Goal: Transaction & Acquisition: Subscribe to service/newsletter

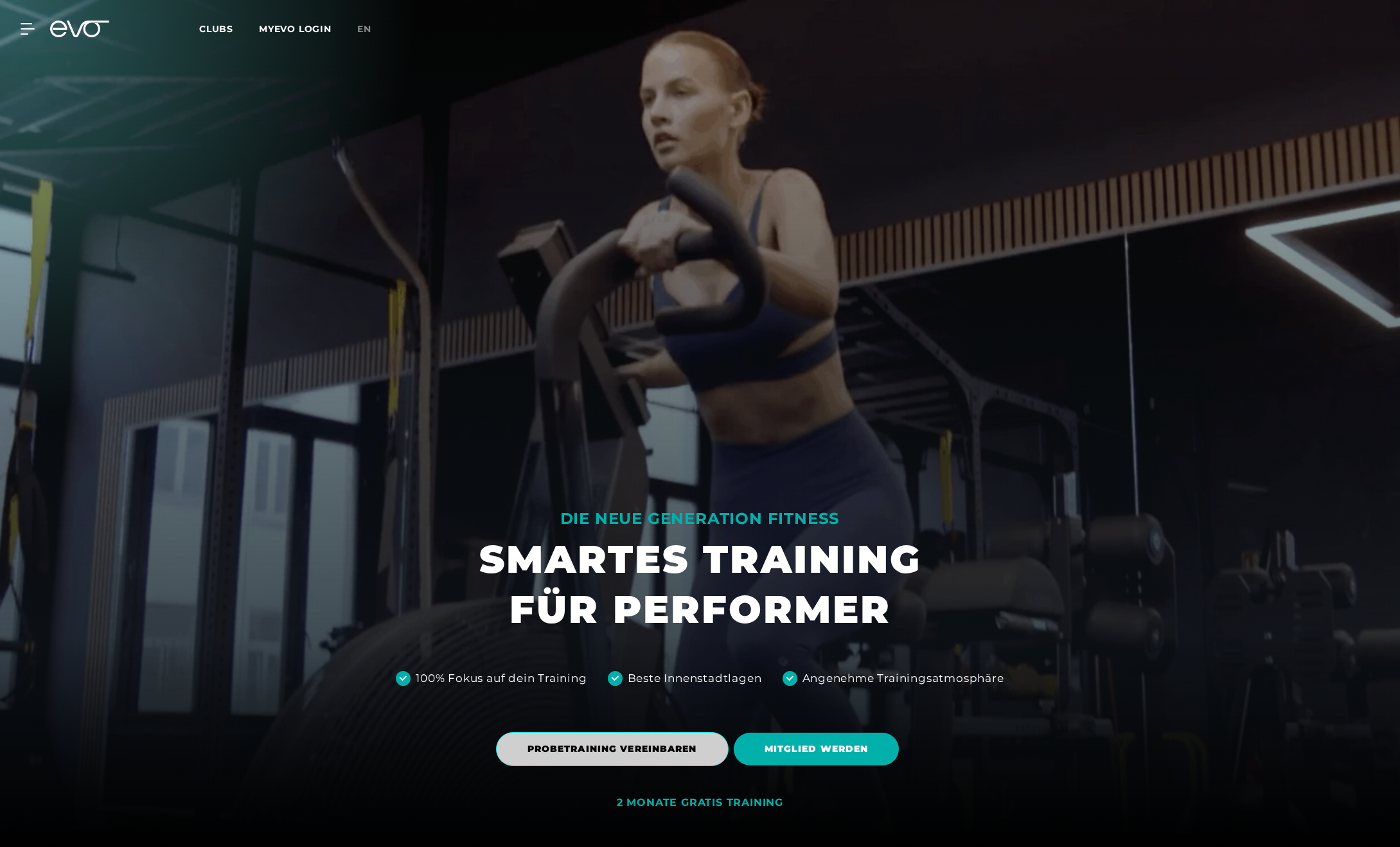
click at [710, 761] on span "PROBETRAINING VEREINBAREN" at bounding box center [613, 749] width 233 height 34
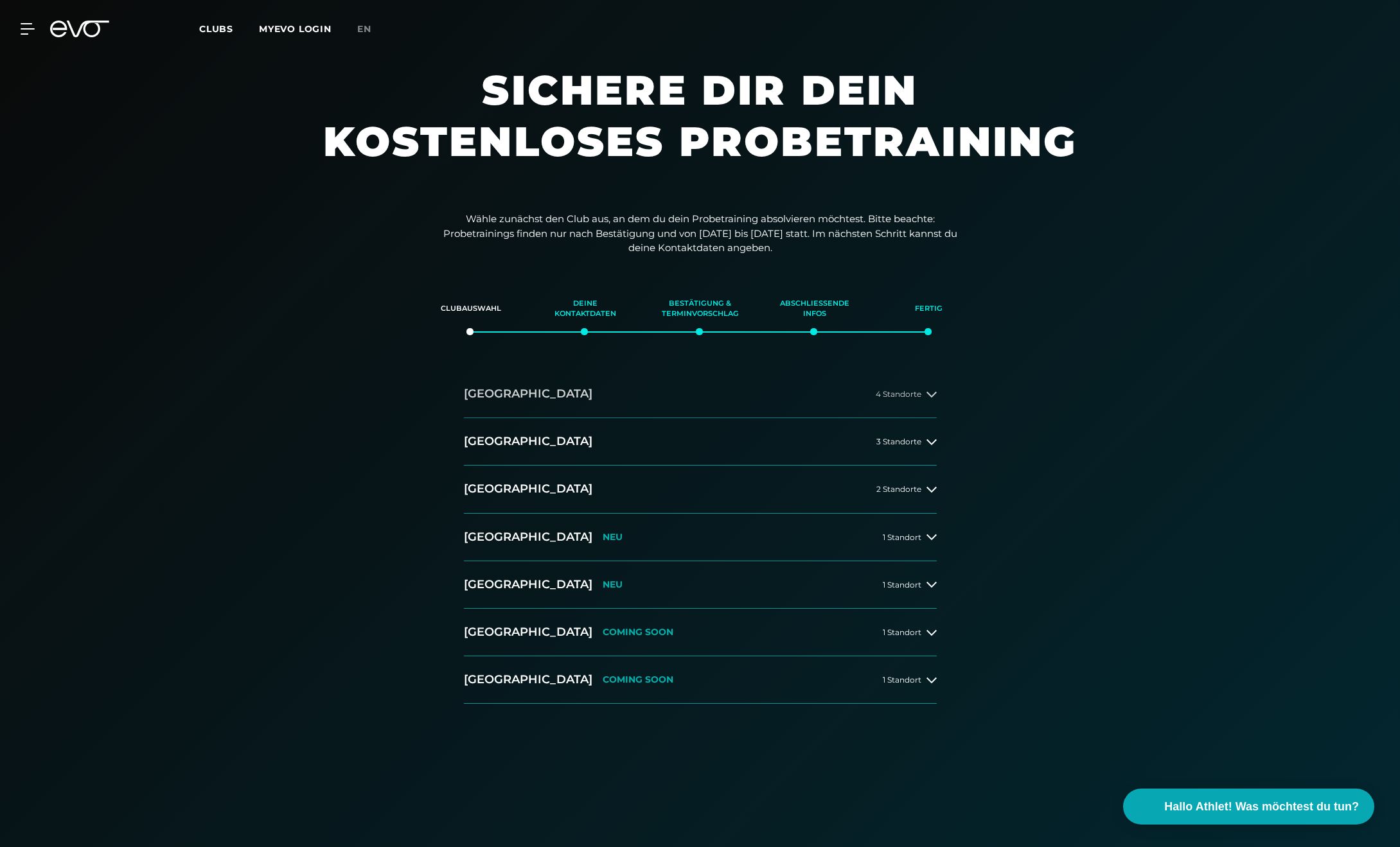
click at [931, 400] on button "[GEOGRAPHIC_DATA] 4 Standorte" at bounding box center [700, 394] width 473 height 47
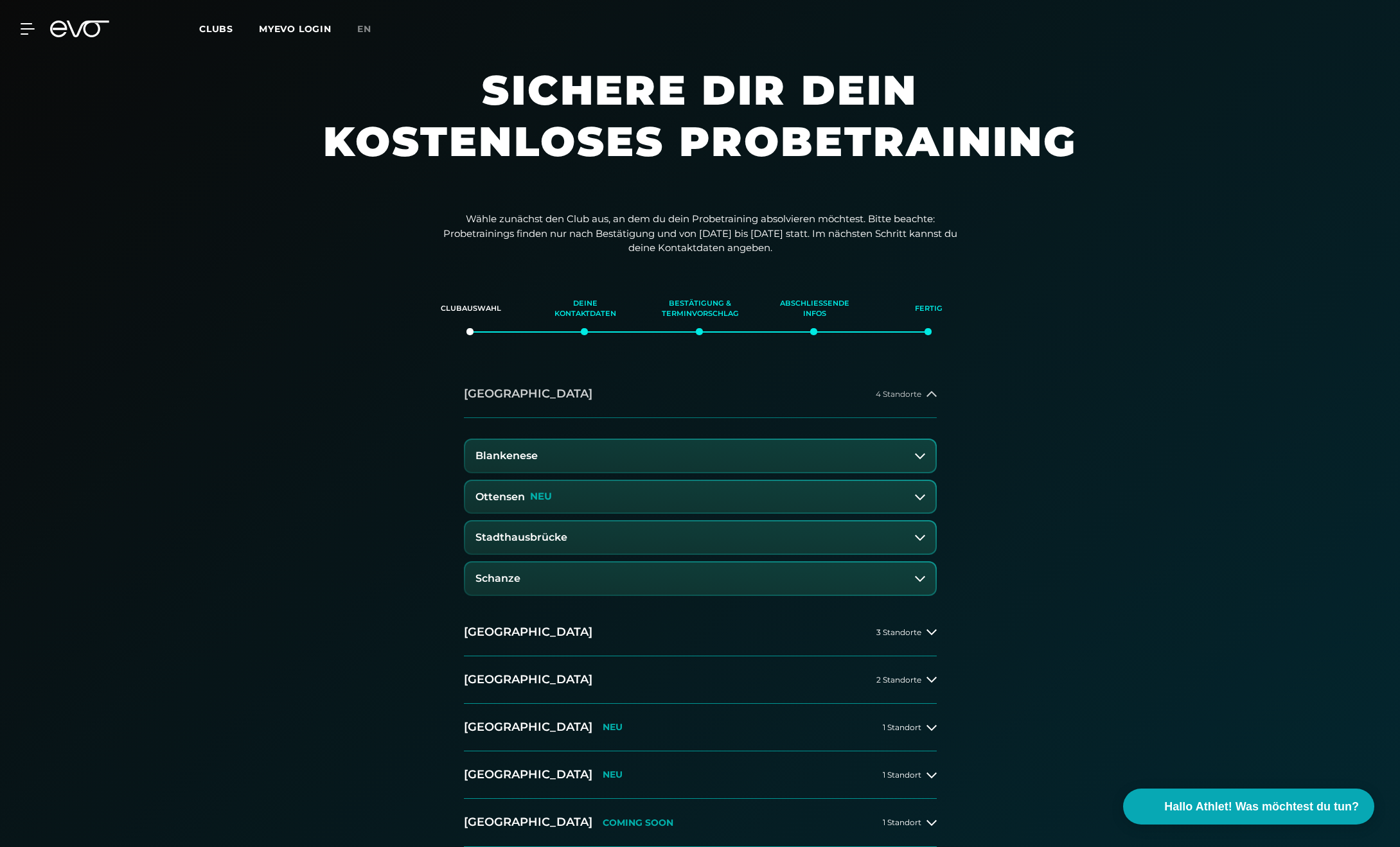
click at [932, 399] on icon at bounding box center [931, 394] width 10 height 10
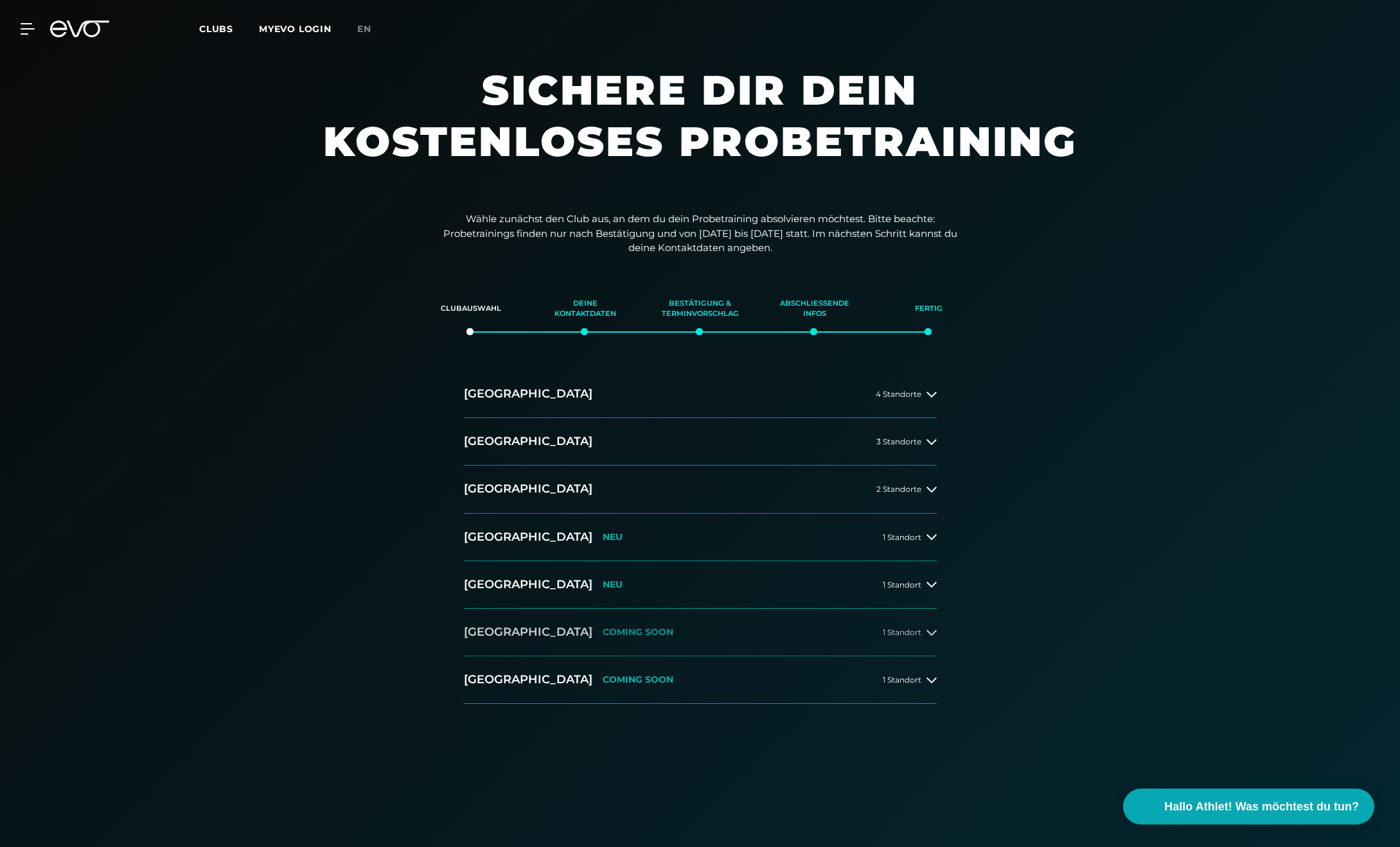
click at [912, 644] on button "[GEOGRAPHIC_DATA] COMING SOON 1 Standort" at bounding box center [700, 632] width 473 height 47
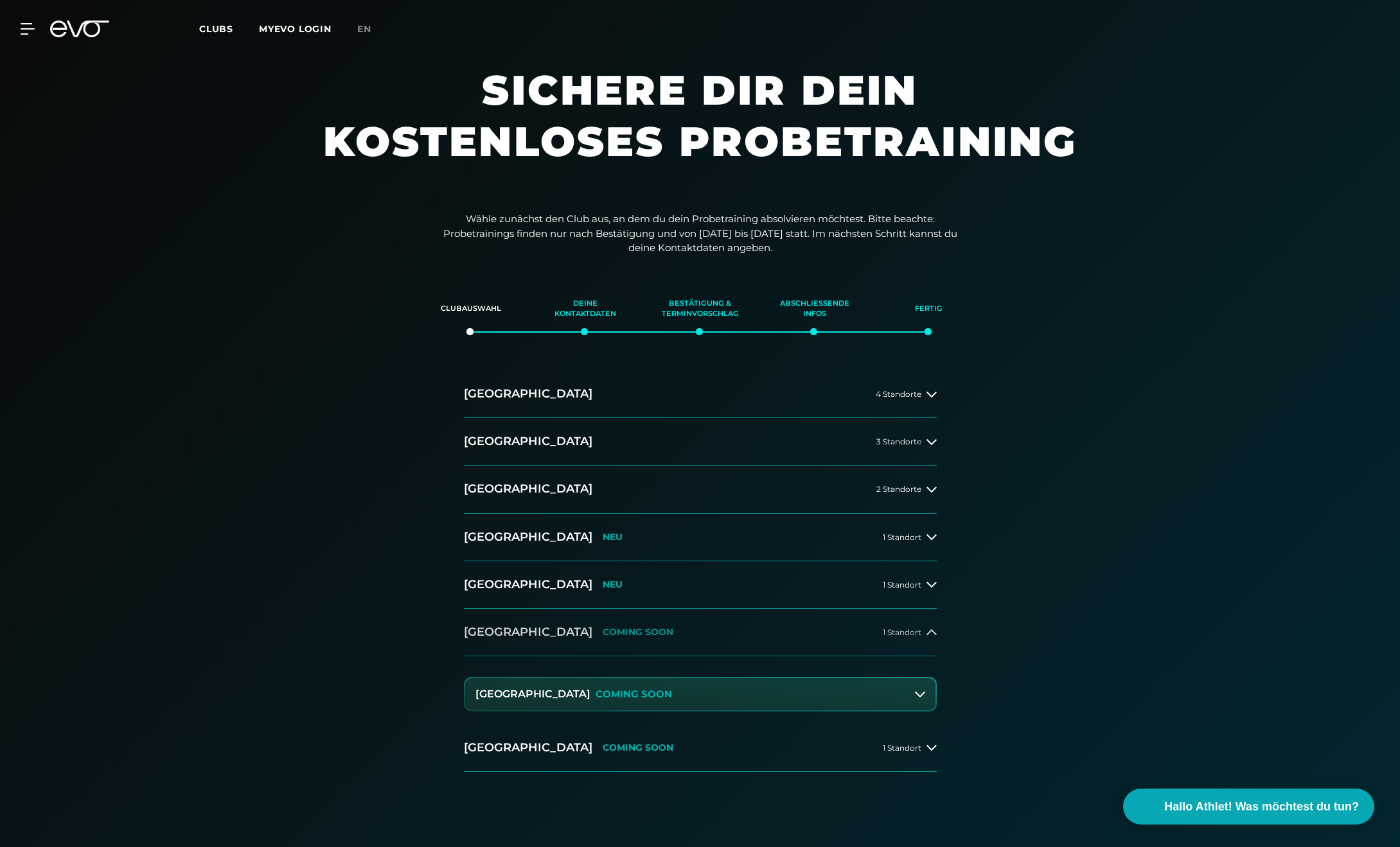
click at [912, 638] on button "[GEOGRAPHIC_DATA] COMING SOON 1 Standort" at bounding box center [700, 632] width 473 height 47
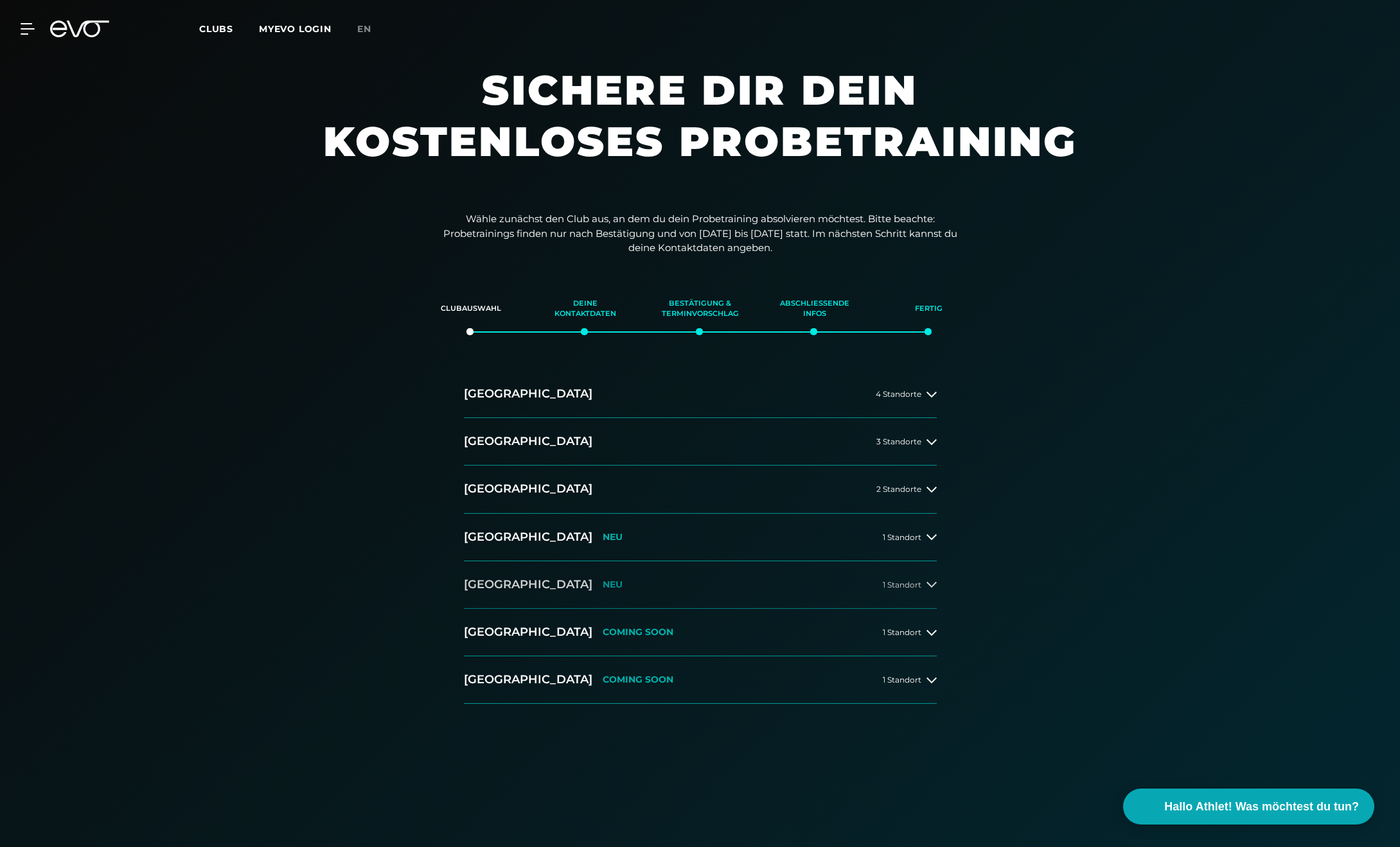
click at [926, 598] on button "[GEOGRAPHIC_DATA] NEU 1 Standort" at bounding box center [700, 584] width 473 height 47
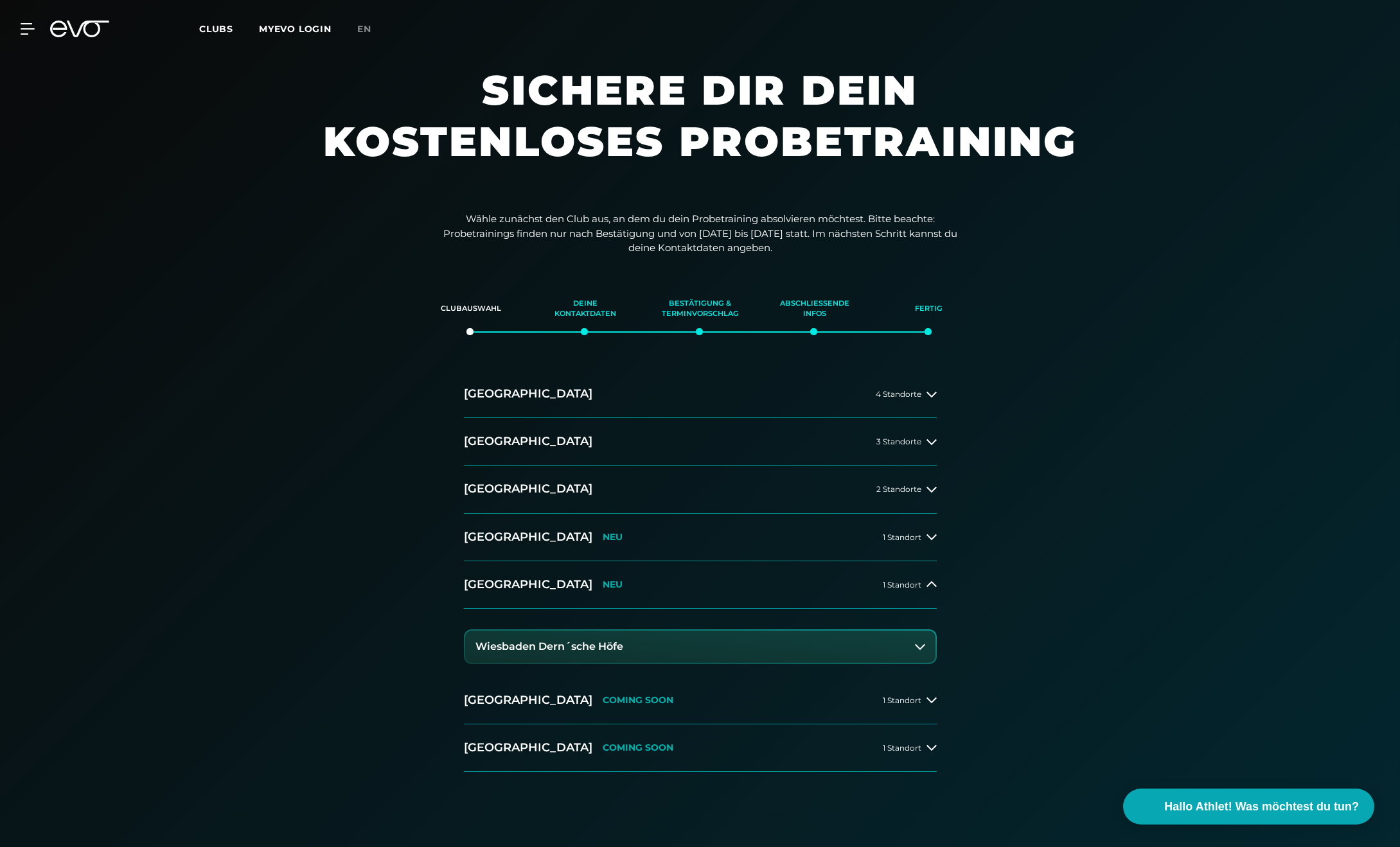
click at [903, 655] on button "Wiesbaden Dern´sche Höfe" at bounding box center [700, 646] width 470 height 32
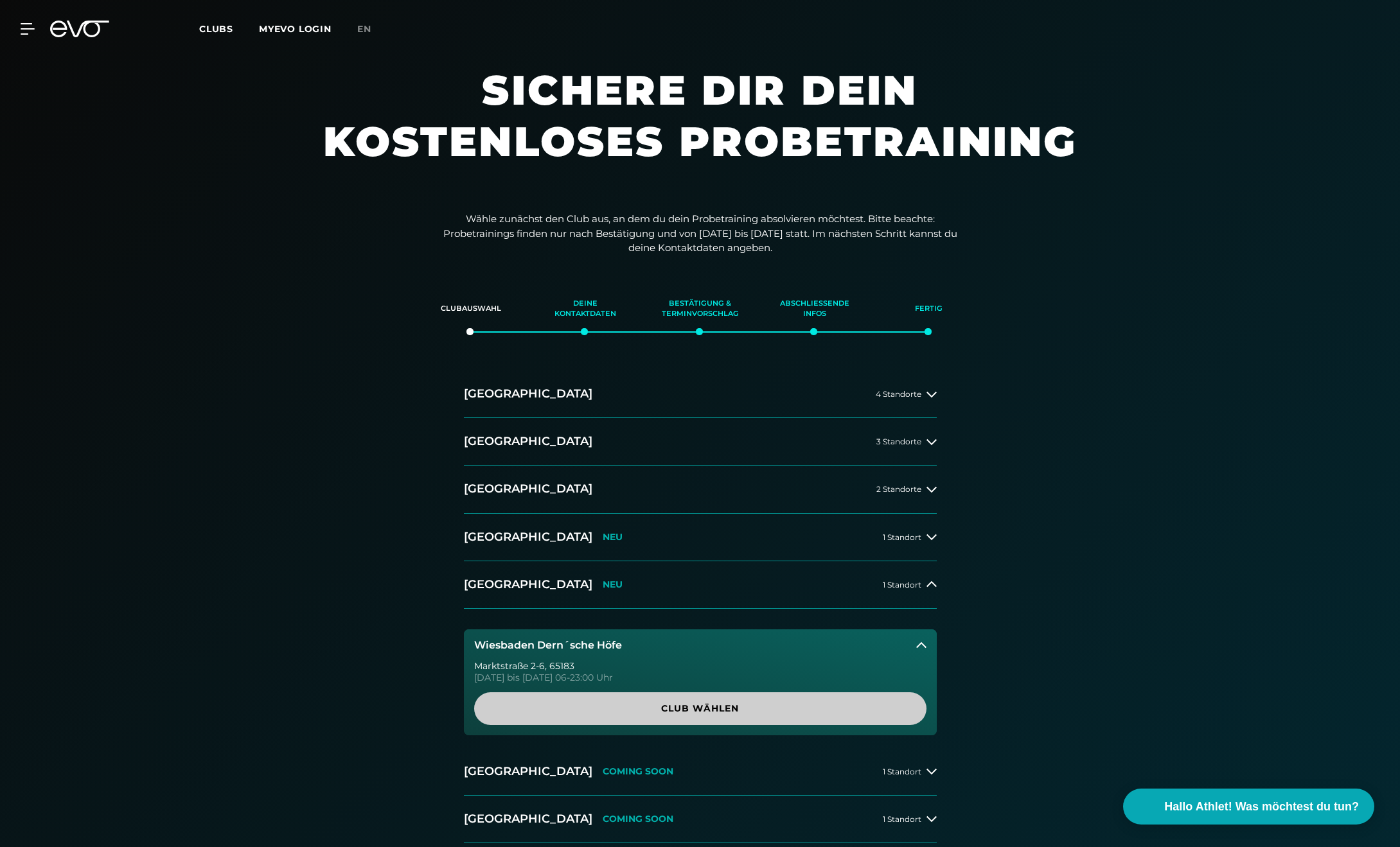
click at [869, 708] on span "Club wählen" at bounding box center [700, 709] width 390 height 13
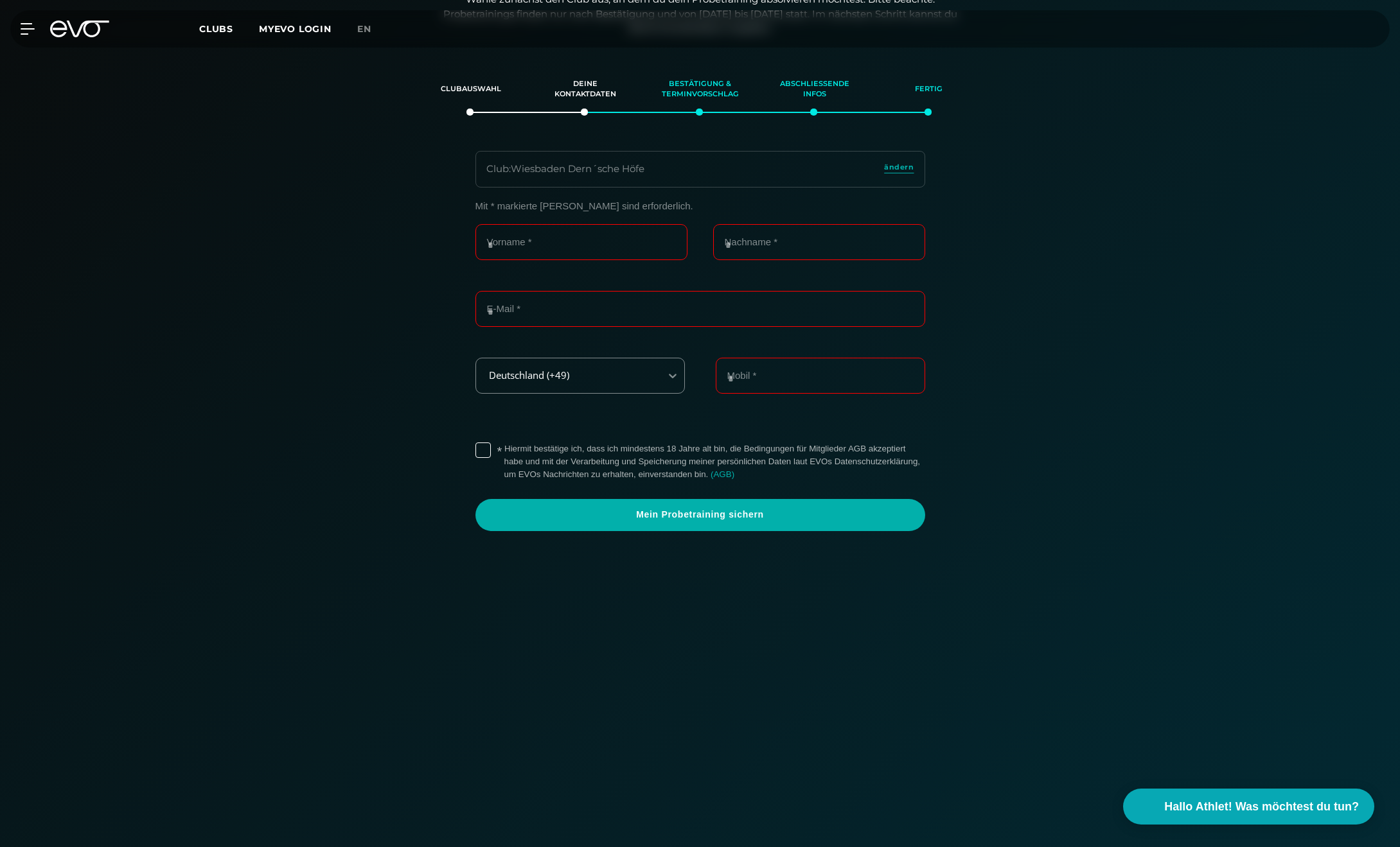
scroll to position [220, 0]
click at [1059, 153] on div "Club : Wiesbaden Dern´sche Höfe ändern Mit * markierte [PERSON_NAME] sind erfor…" at bounding box center [700, 353] width 899 height 406
click at [37, 35] on div "MyEVO Login Über EVO Mitgliedschaften Probetraining TAGESPASS EVO Studios [GEOG…" at bounding box center [700, 29] width 1395 height 37
click at [25, 30] on icon at bounding box center [30, 29] width 19 height 11
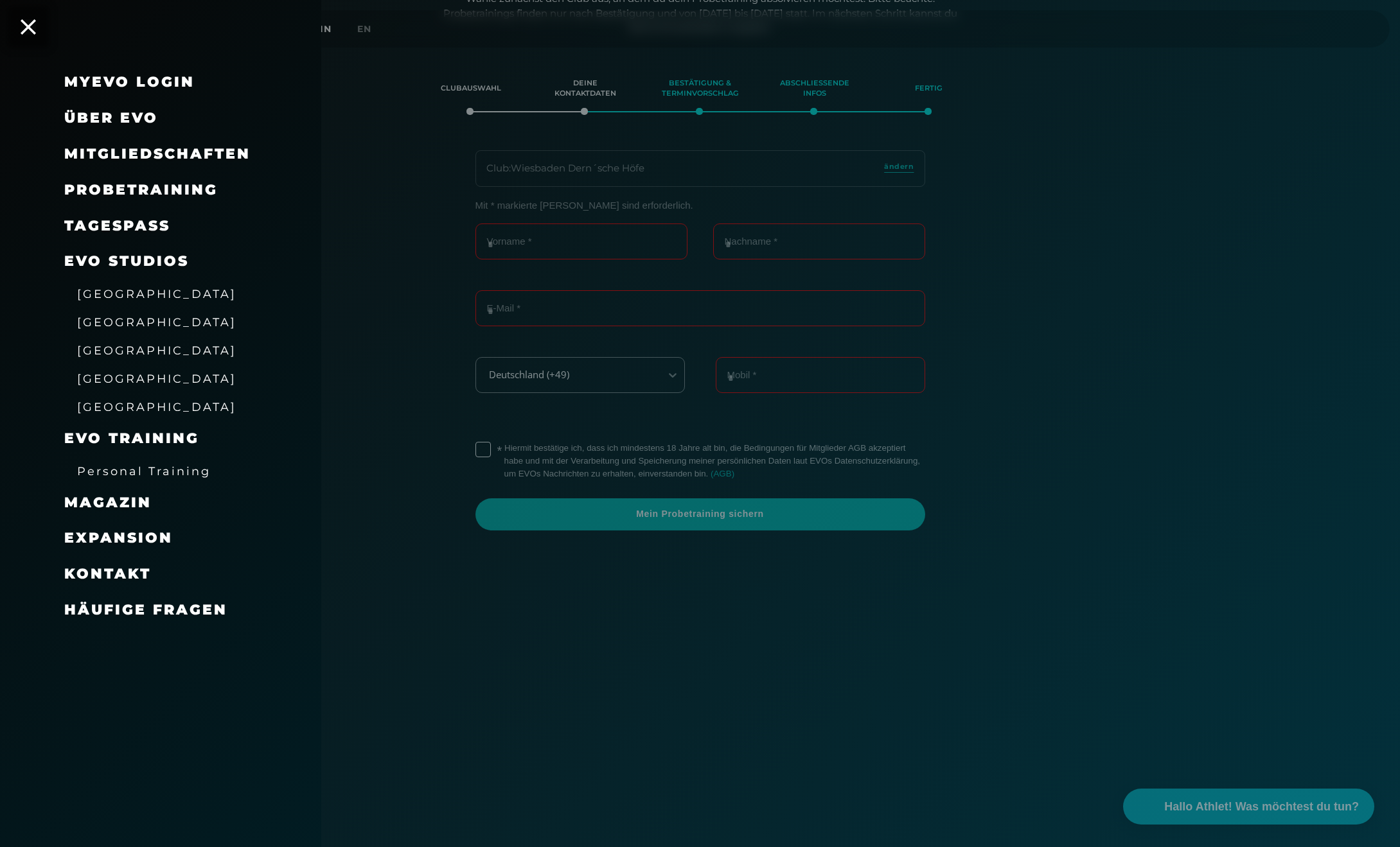
click at [146, 150] on span "Mitgliedschaften" at bounding box center [158, 154] width 186 height 17
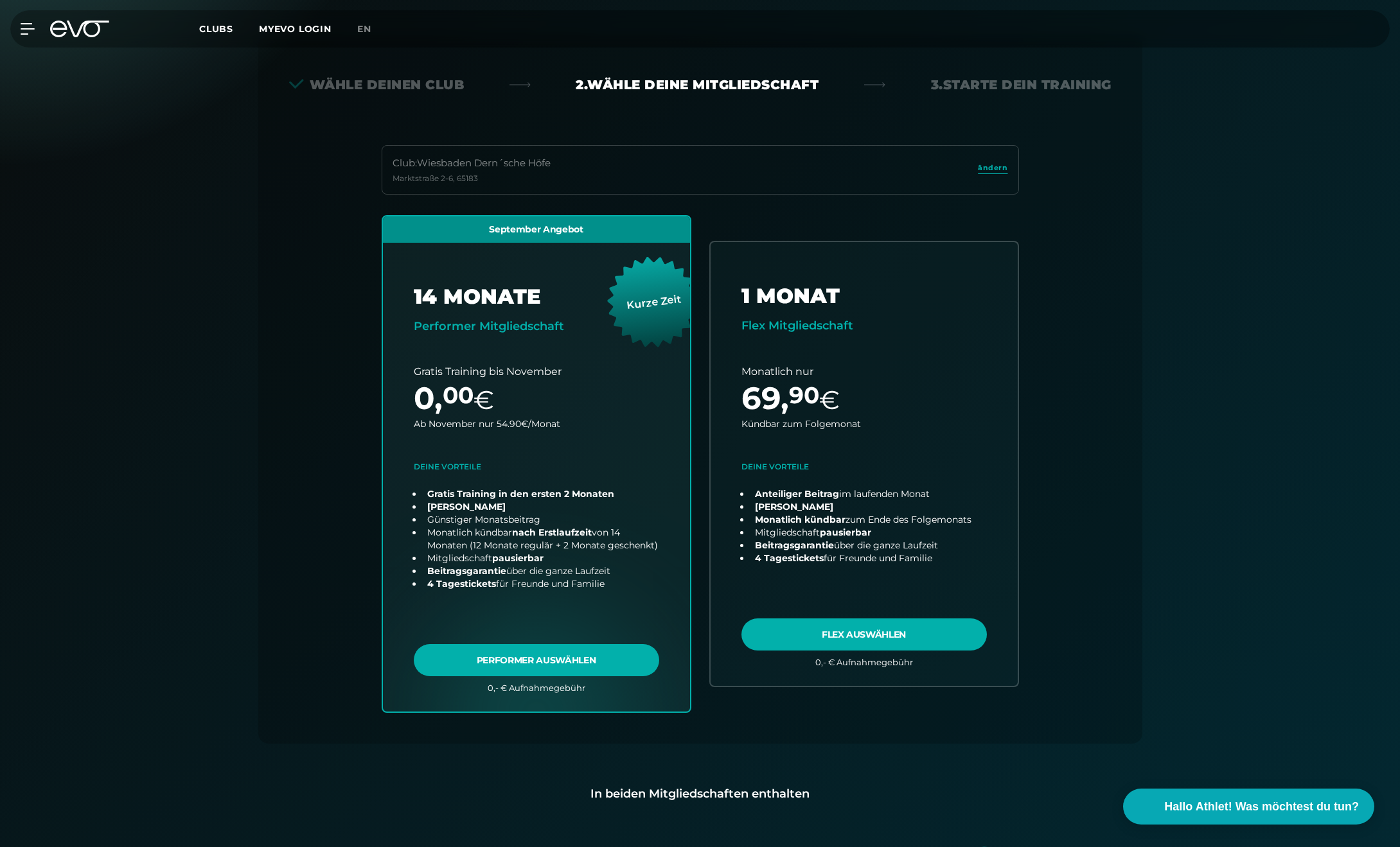
scroll to position [284, 0]
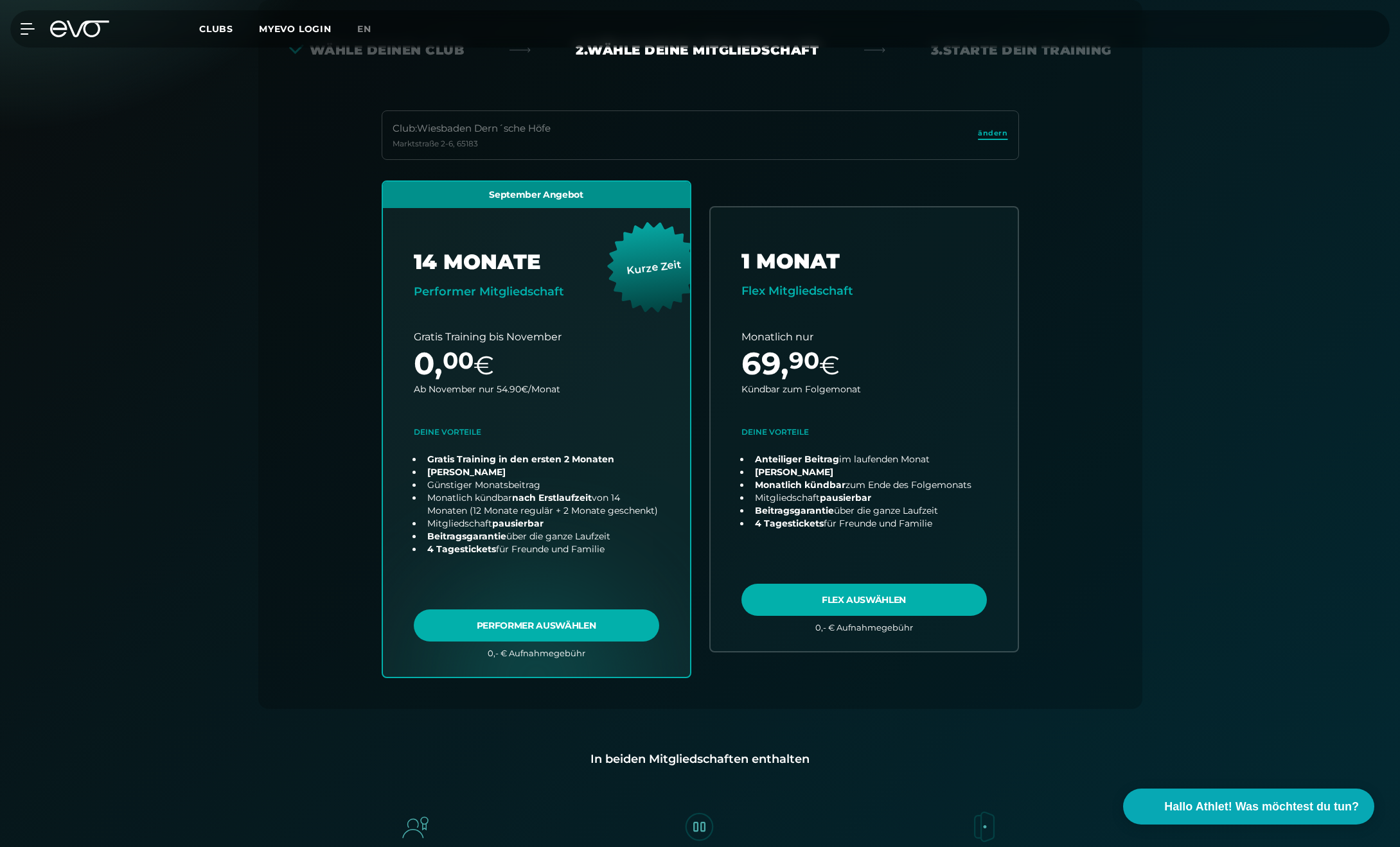
click at [999, 134] on span "ändern" at bounding box center [992, 133] width 29 height 11
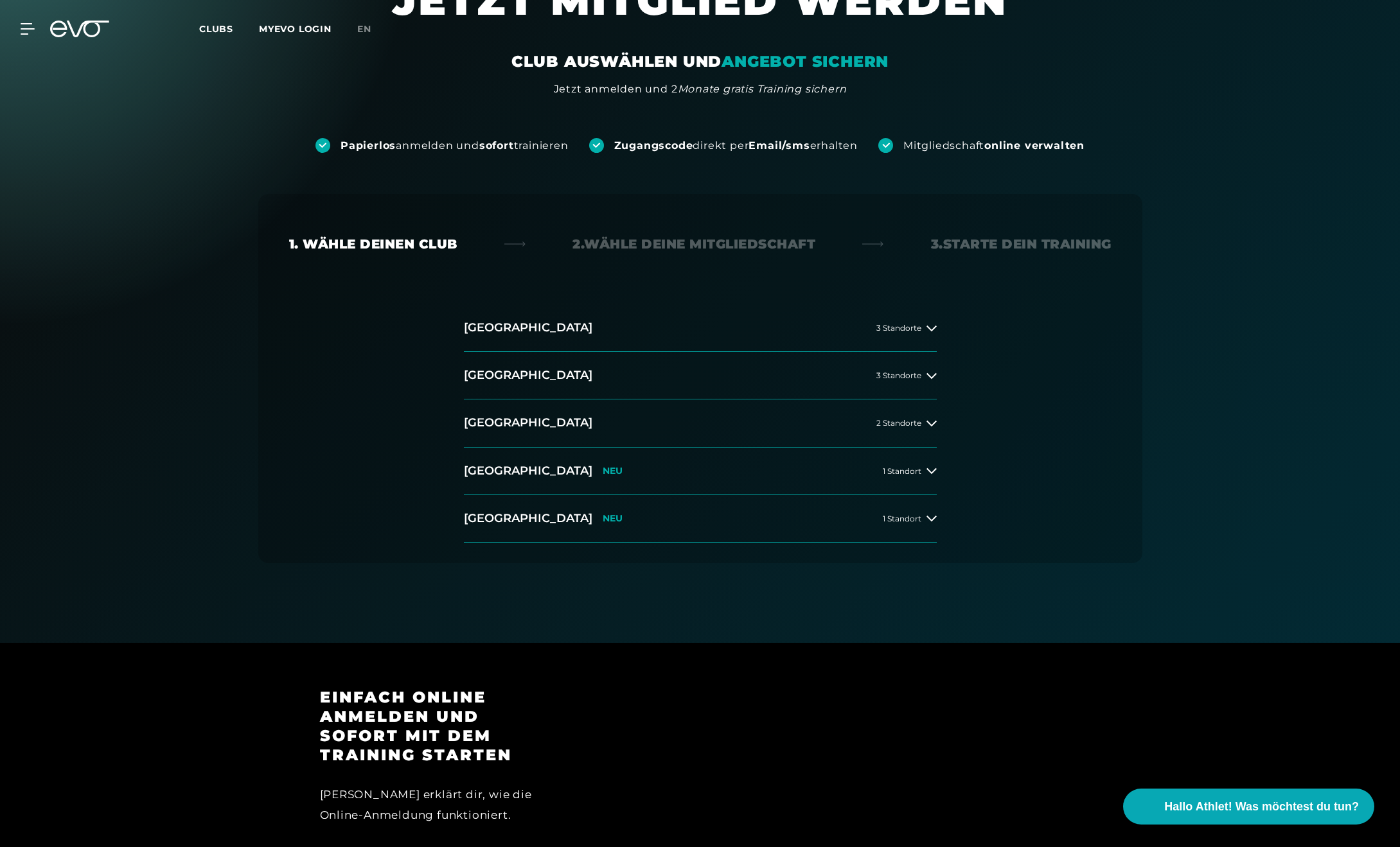
scroll to position [0, 0]
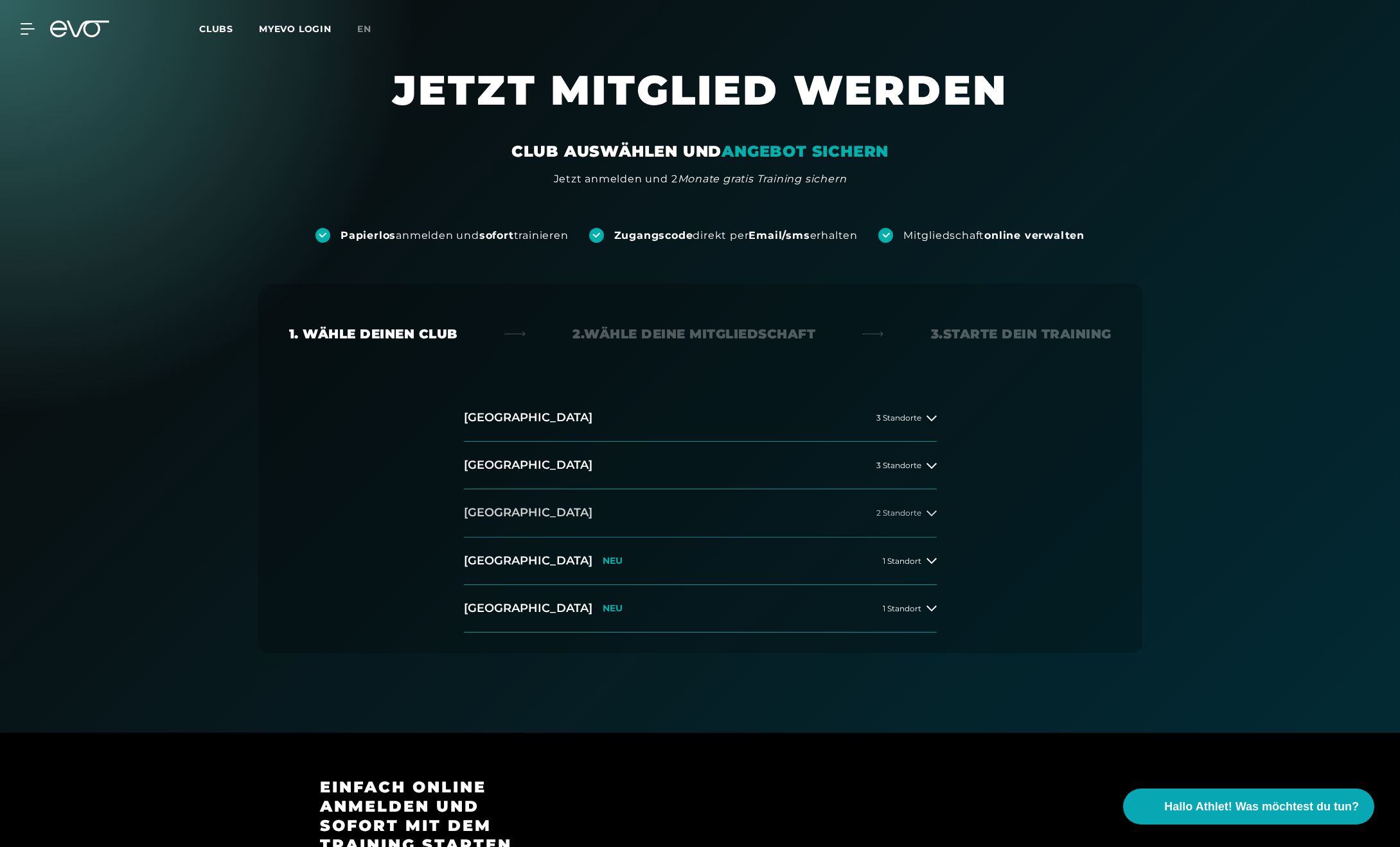
click at [912, 517] on div "2 Standorte" at bounding box center [906, 513] width 61 height 10
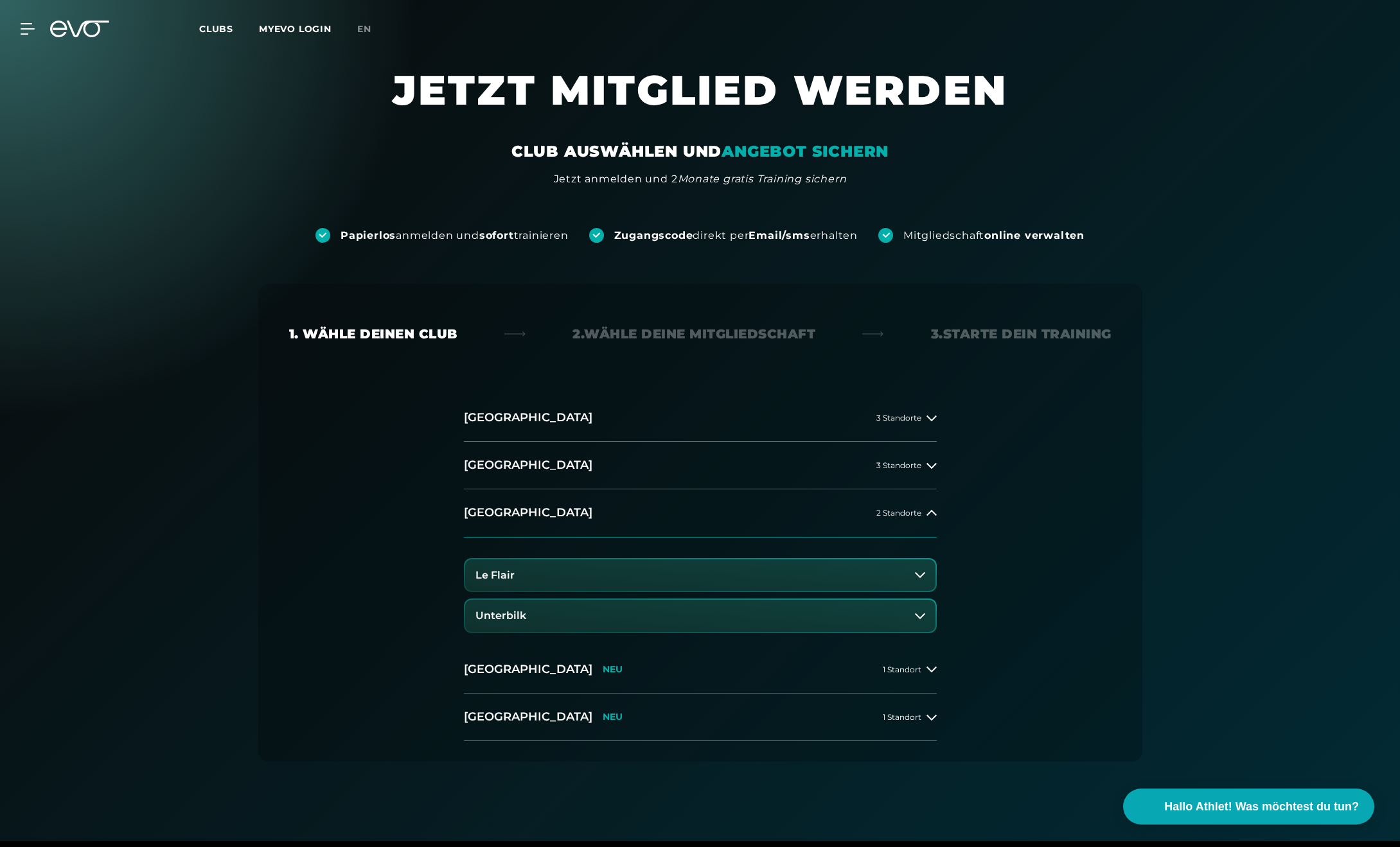
click at [590, 609] on button "Unterbilk" at bounding box center [700, 616] width 470 height 32
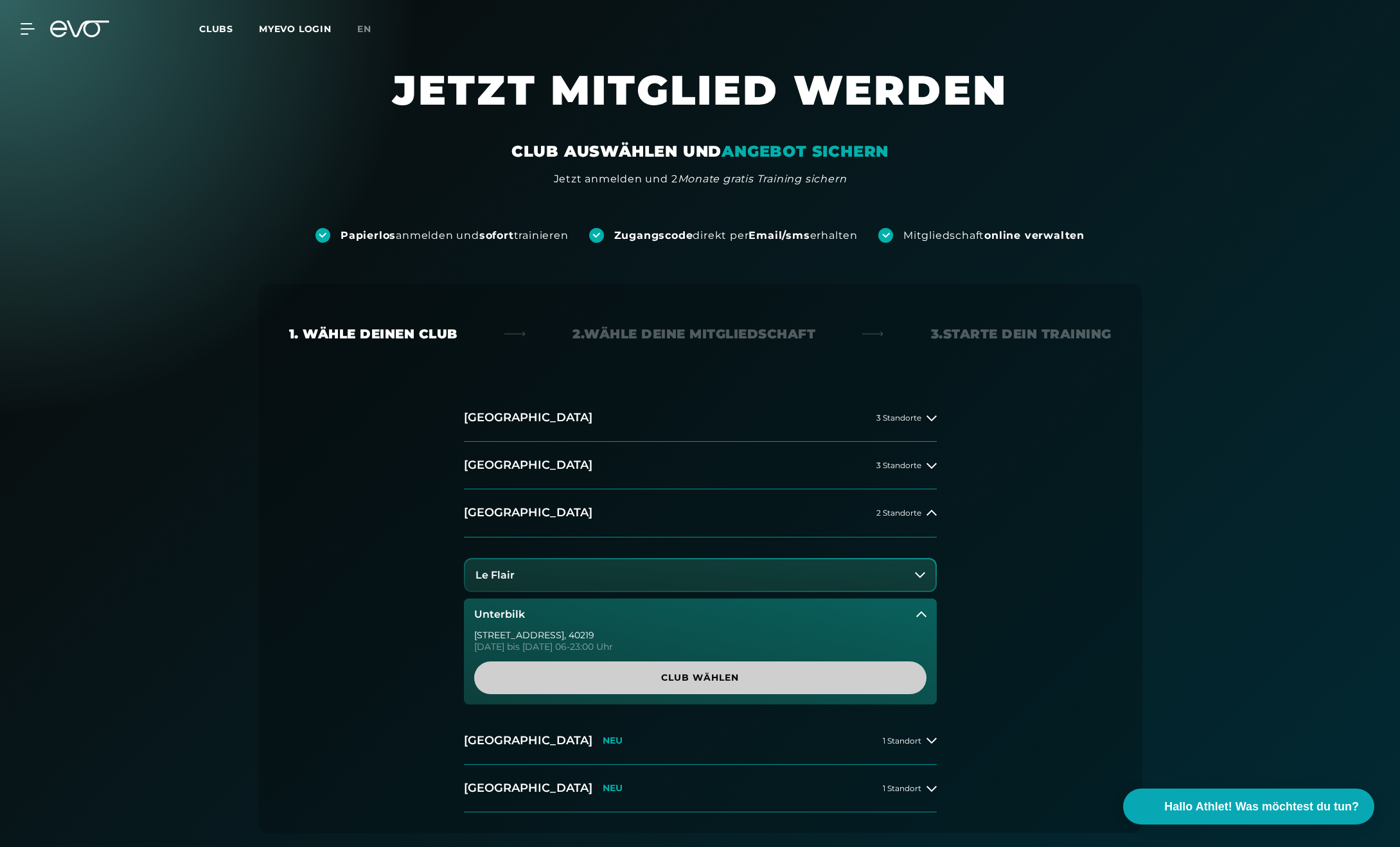
click at [671, 673] on span "Club wählen" at bounding box center [700, 677] width 390 height 13
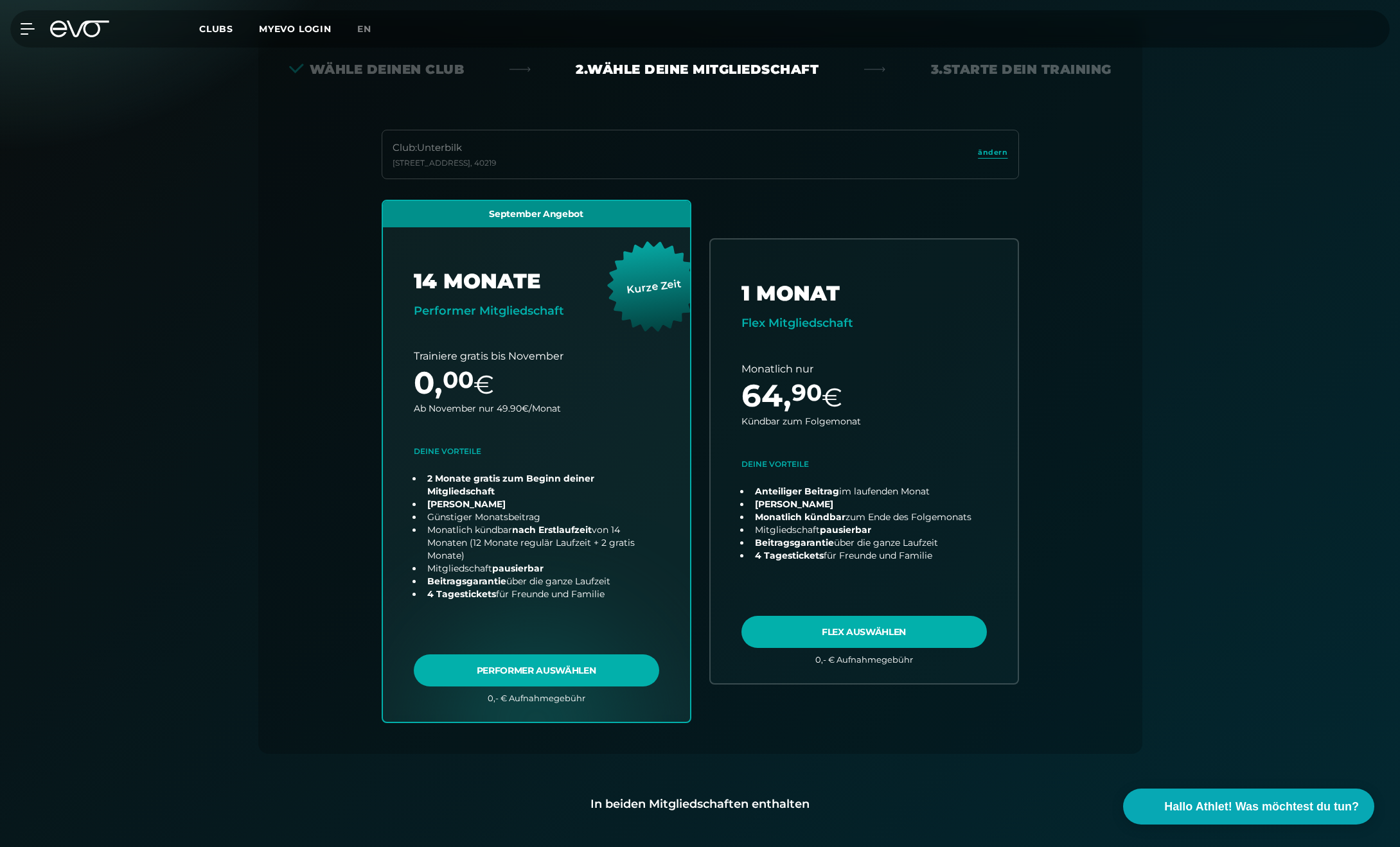
scroll to position [284, 0]
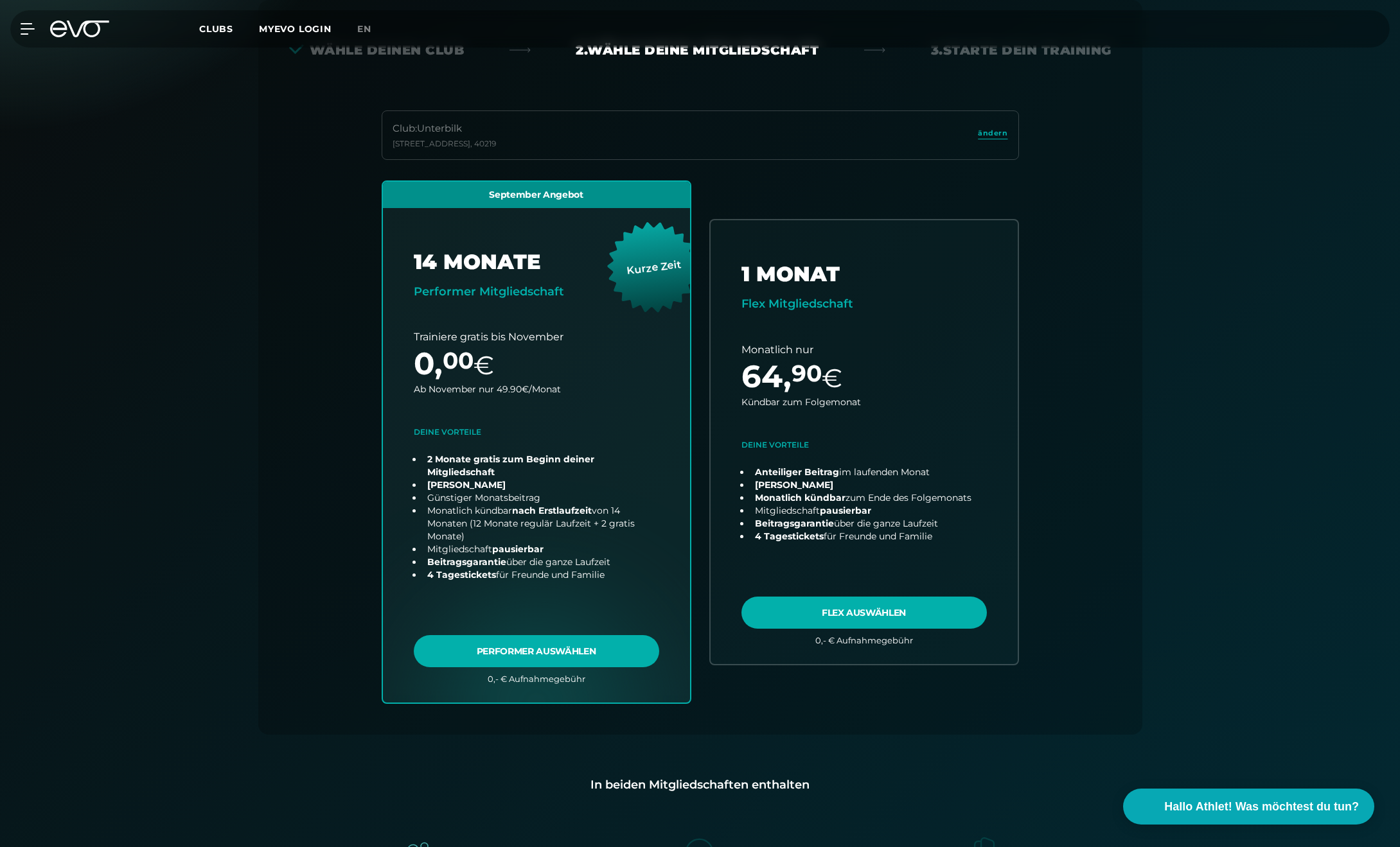
click at [1127, 138] on div "Wähle deinen Club 2. Wähle deine Mitgliedschaft 3. Starte dein Training Club : …" at bounding box center [700, 367] width 884 height 735
